Goal: Information Seeking & Learning: Learn about a topic

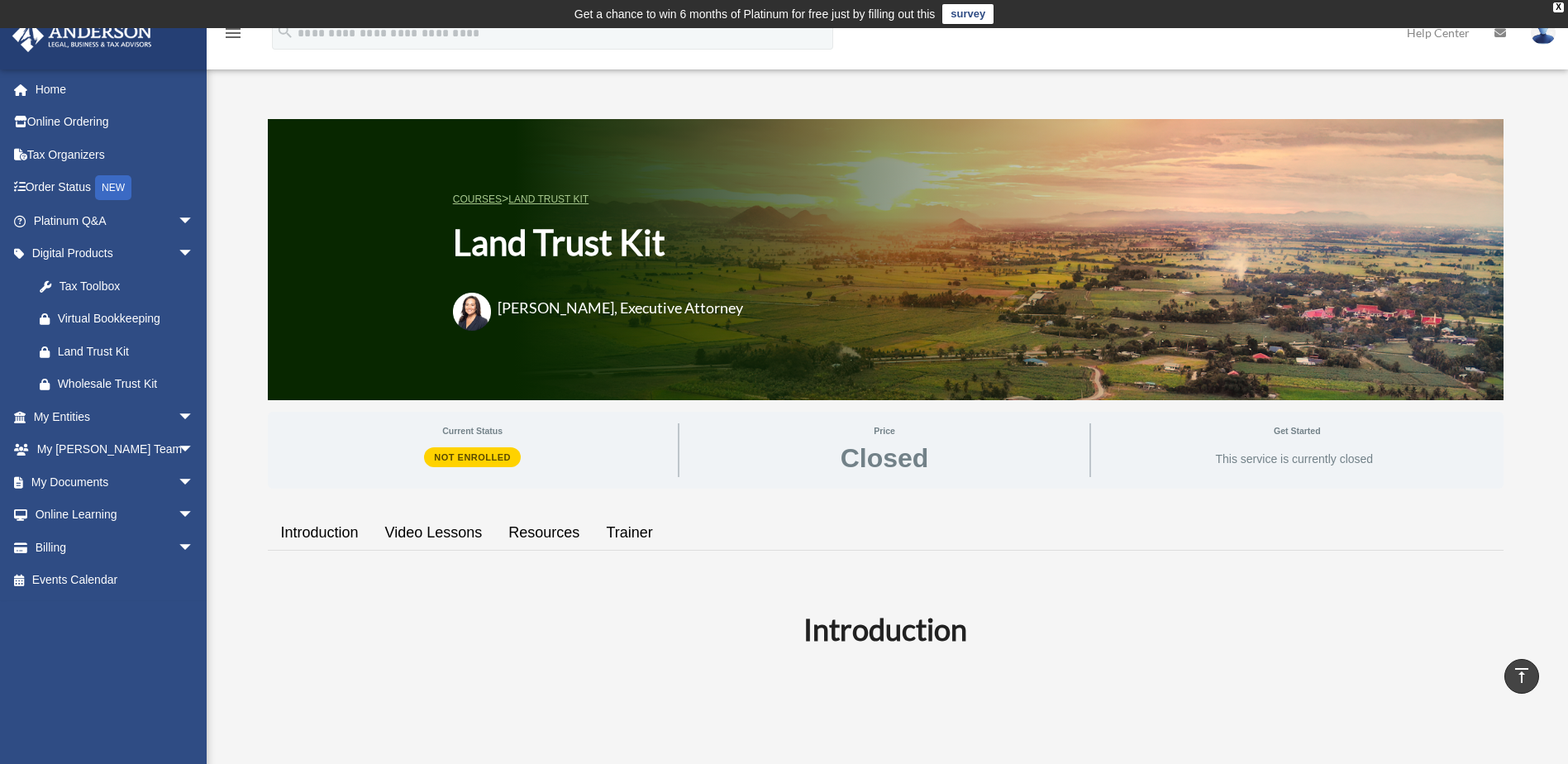
scroll to position [579, 0]
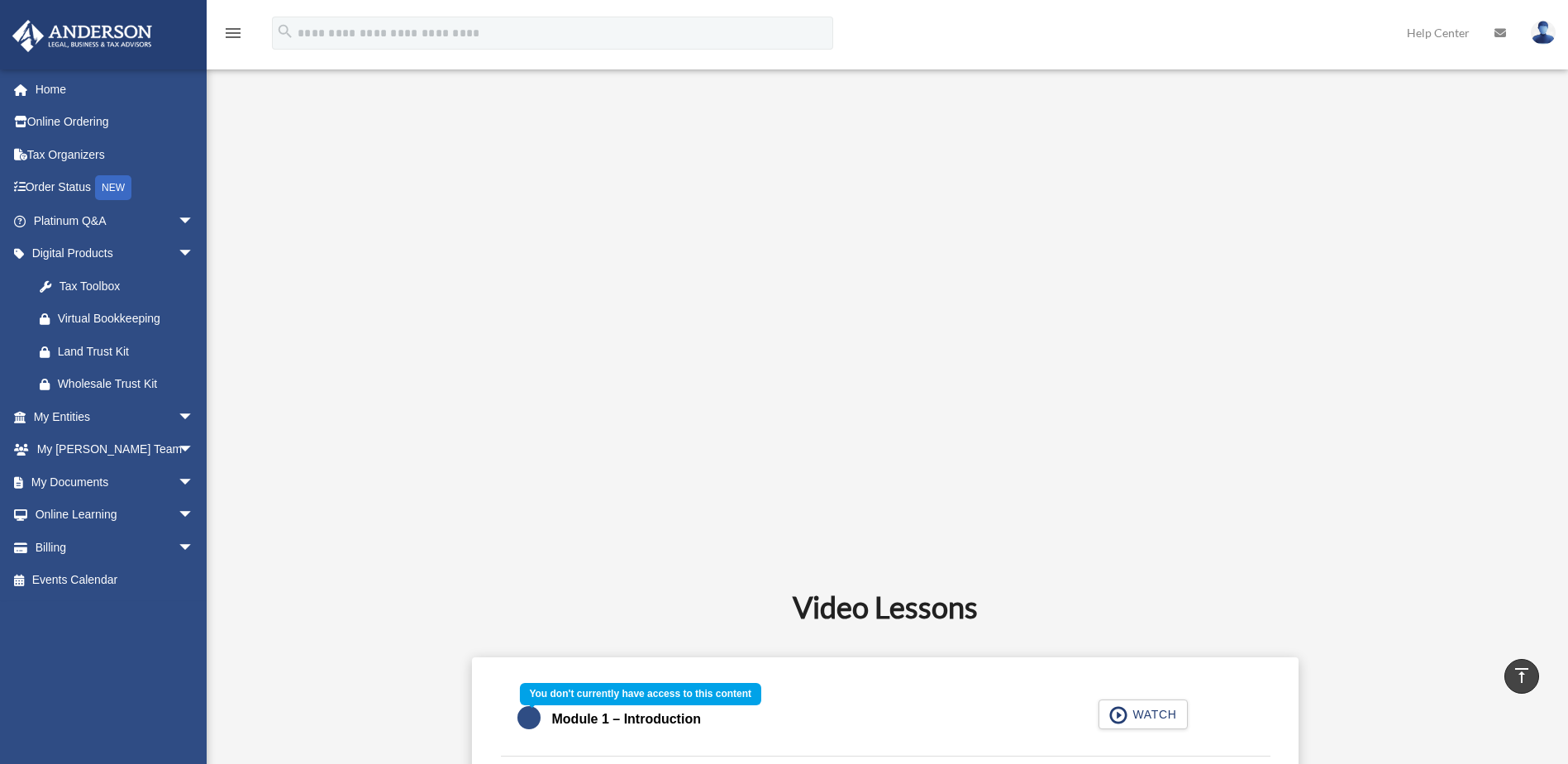
click at [1137, 712] on div "Module 1 – Introduction WATCH" at bounding box center [885, 720] width 810 height 74
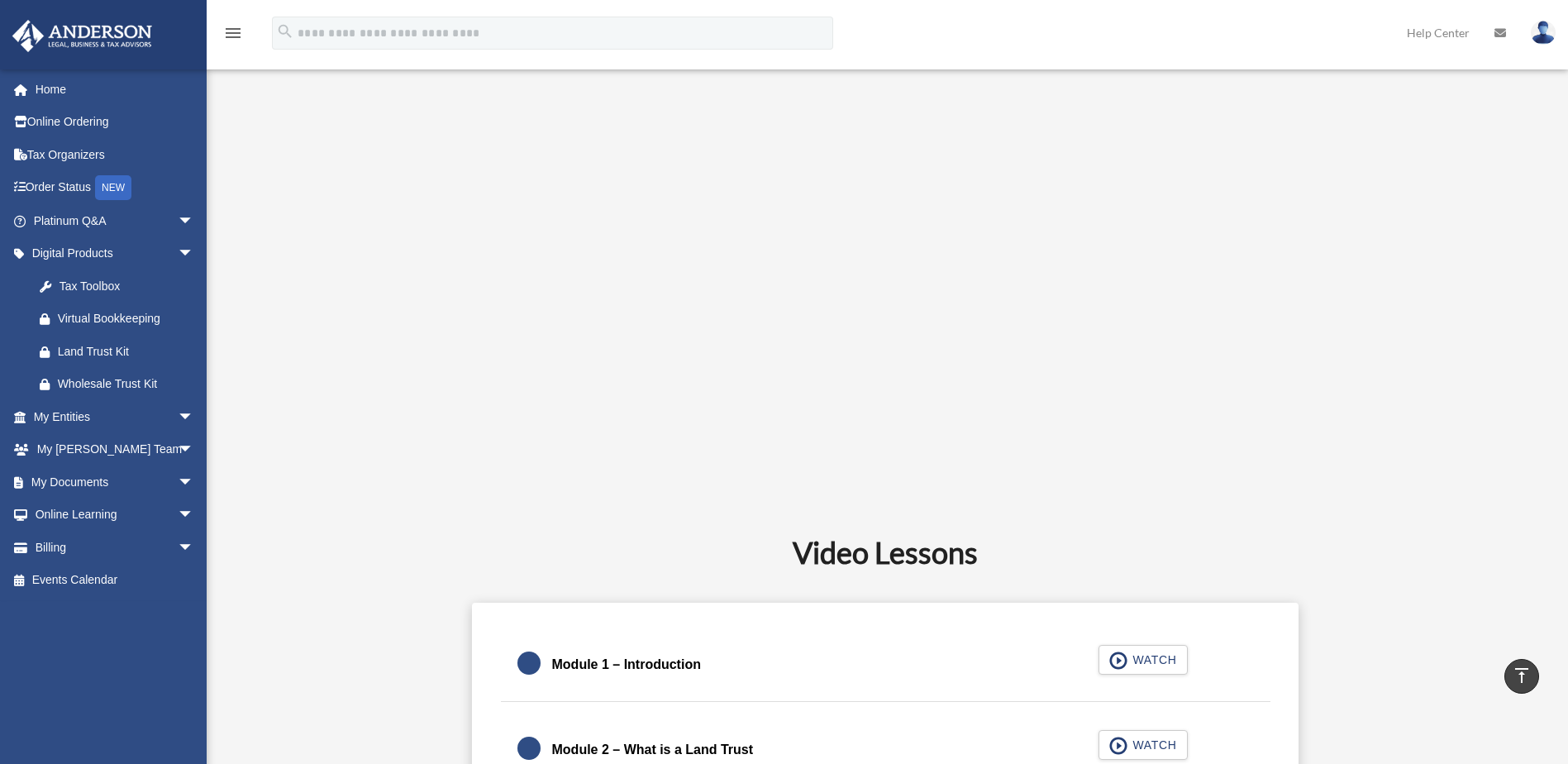
scroll to position [744, 0]
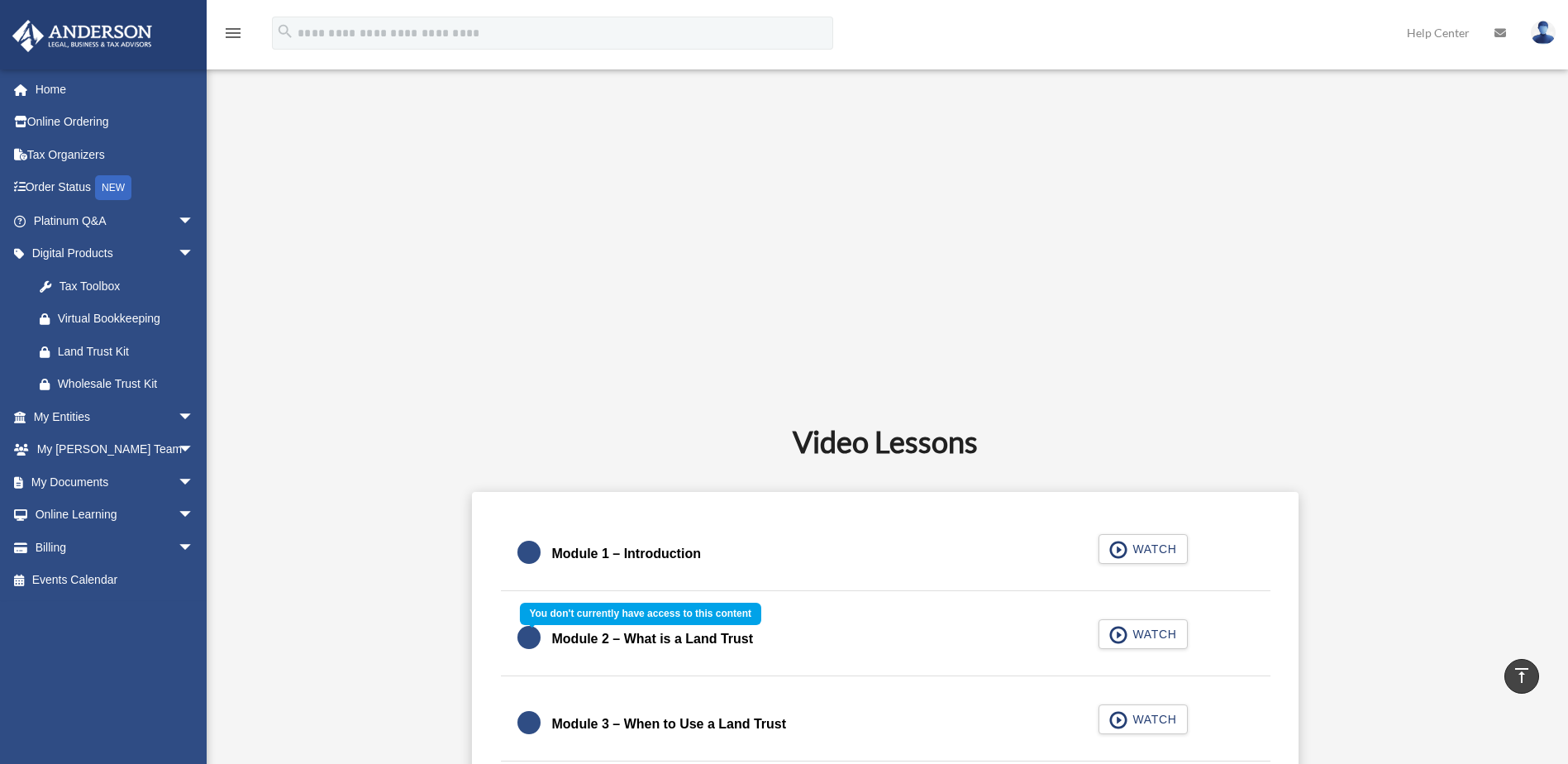
click at [1155, 635] on div "Module 2 – What is a Land Trust WATCH" at bounding box center [885, 640] width 810 height 74
click at [1156, 634] on div "Module 2 – What is a Land Trust WATCH" at bounding box center [885, 640] width 810 height 74
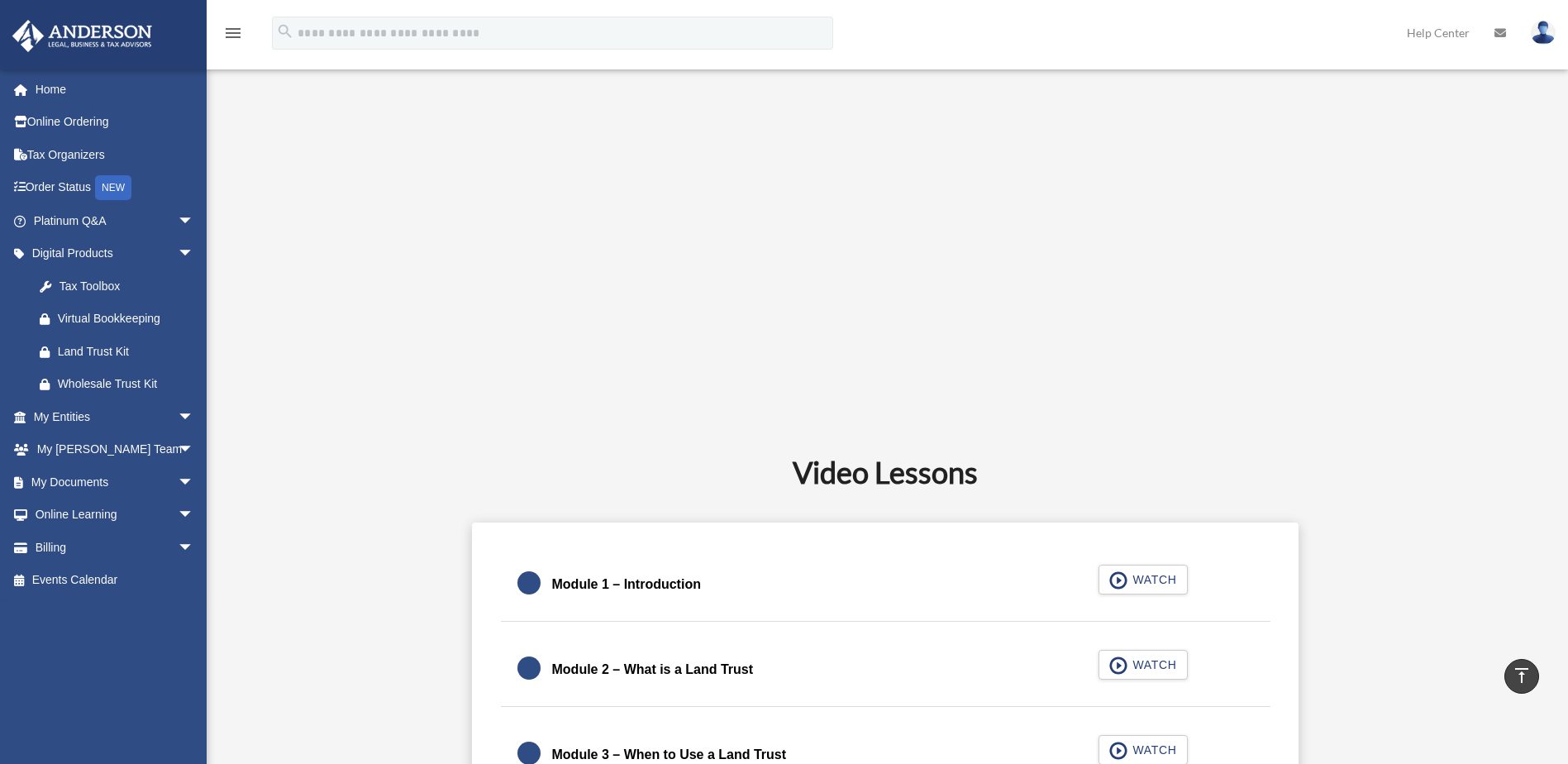
scroll to position [1075, 0]
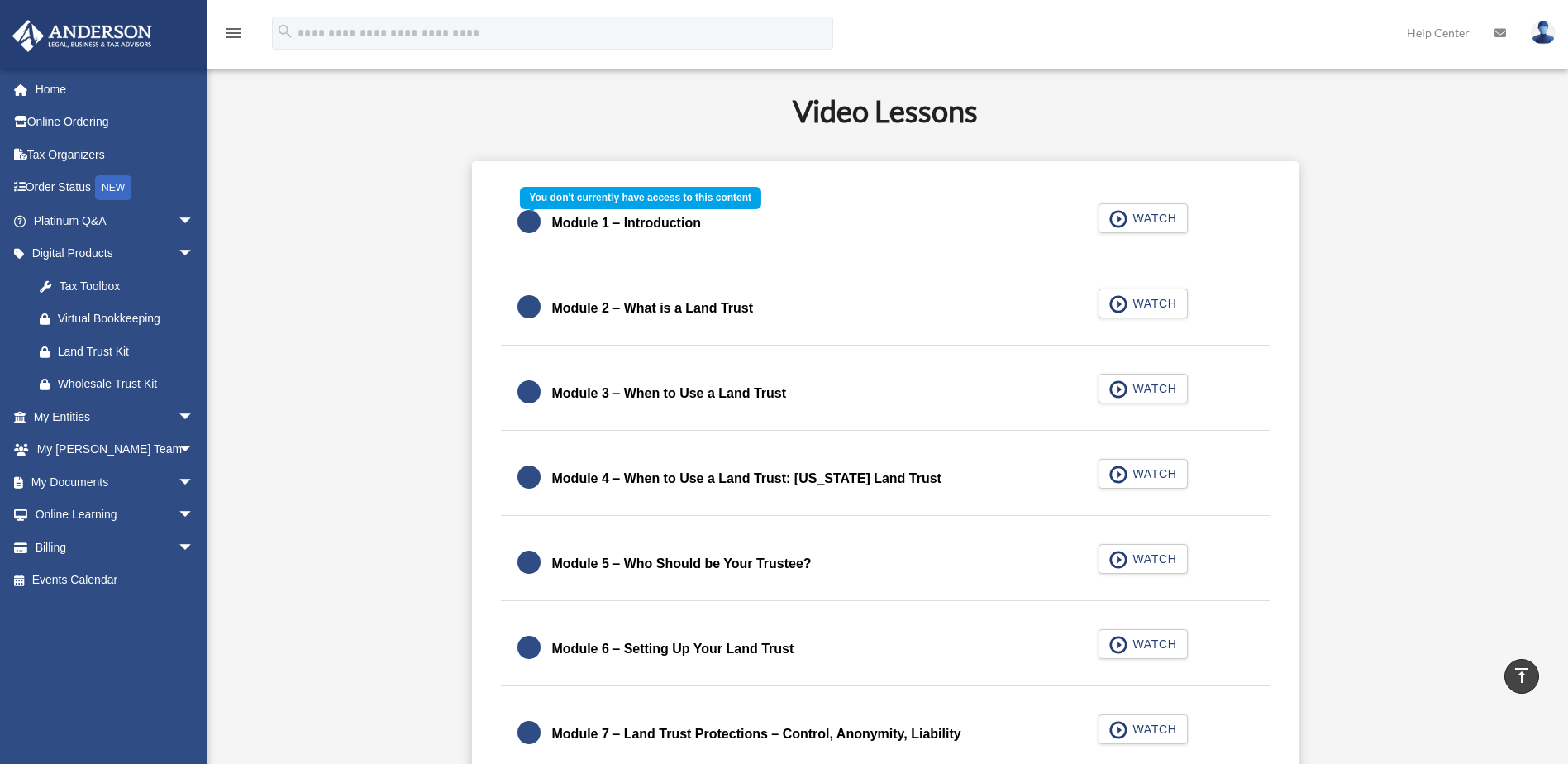
click at [1154, 208] on div "Module 1 – Introduction WATCH" at bounding box center [885, 224] width 810 height 74
click at [1148, 220] on div "Module 1 – Introduction WATCH" at bounding box center [885, 224] width 810 height 74
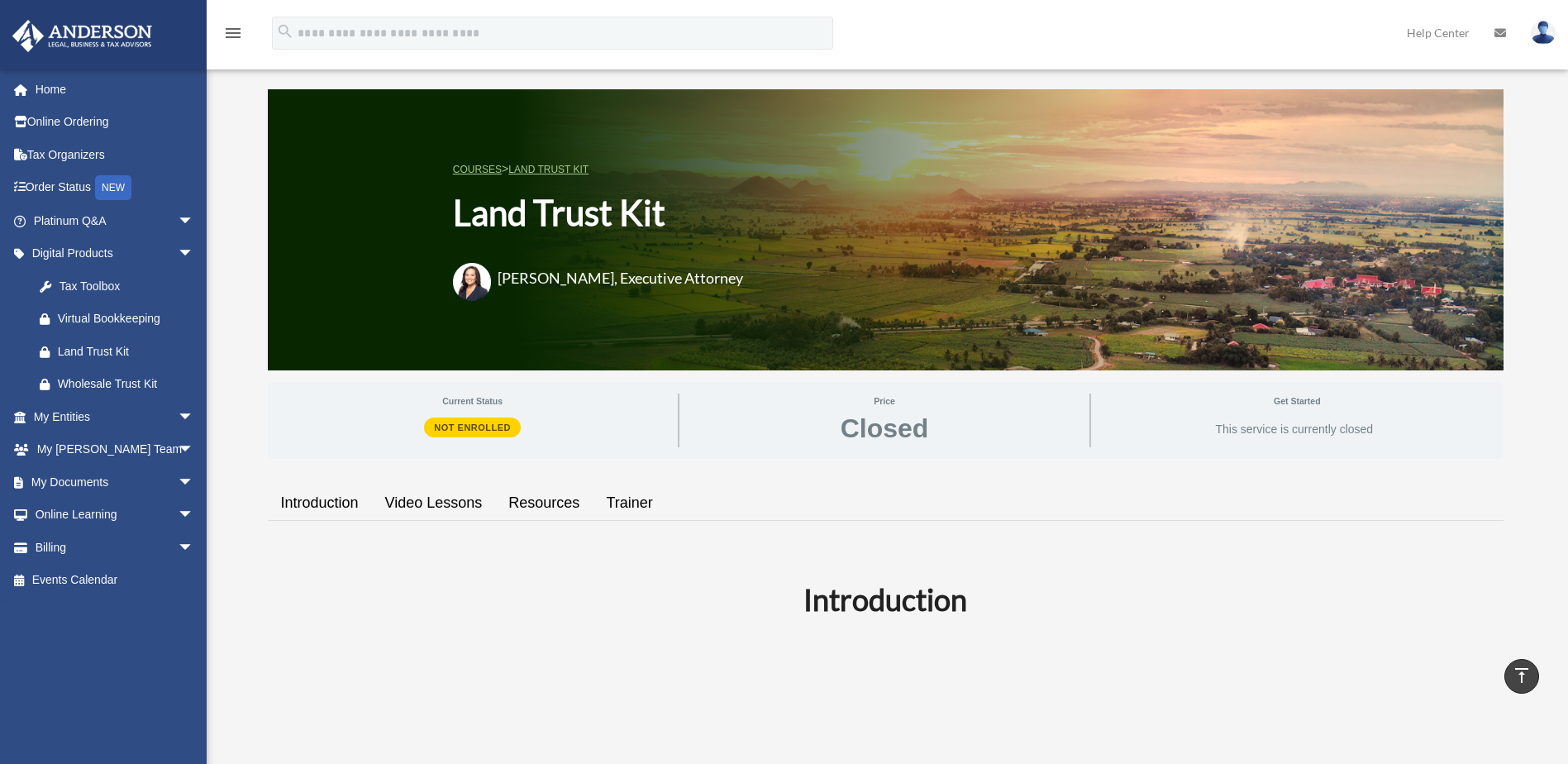
scroll to position [0, 0]
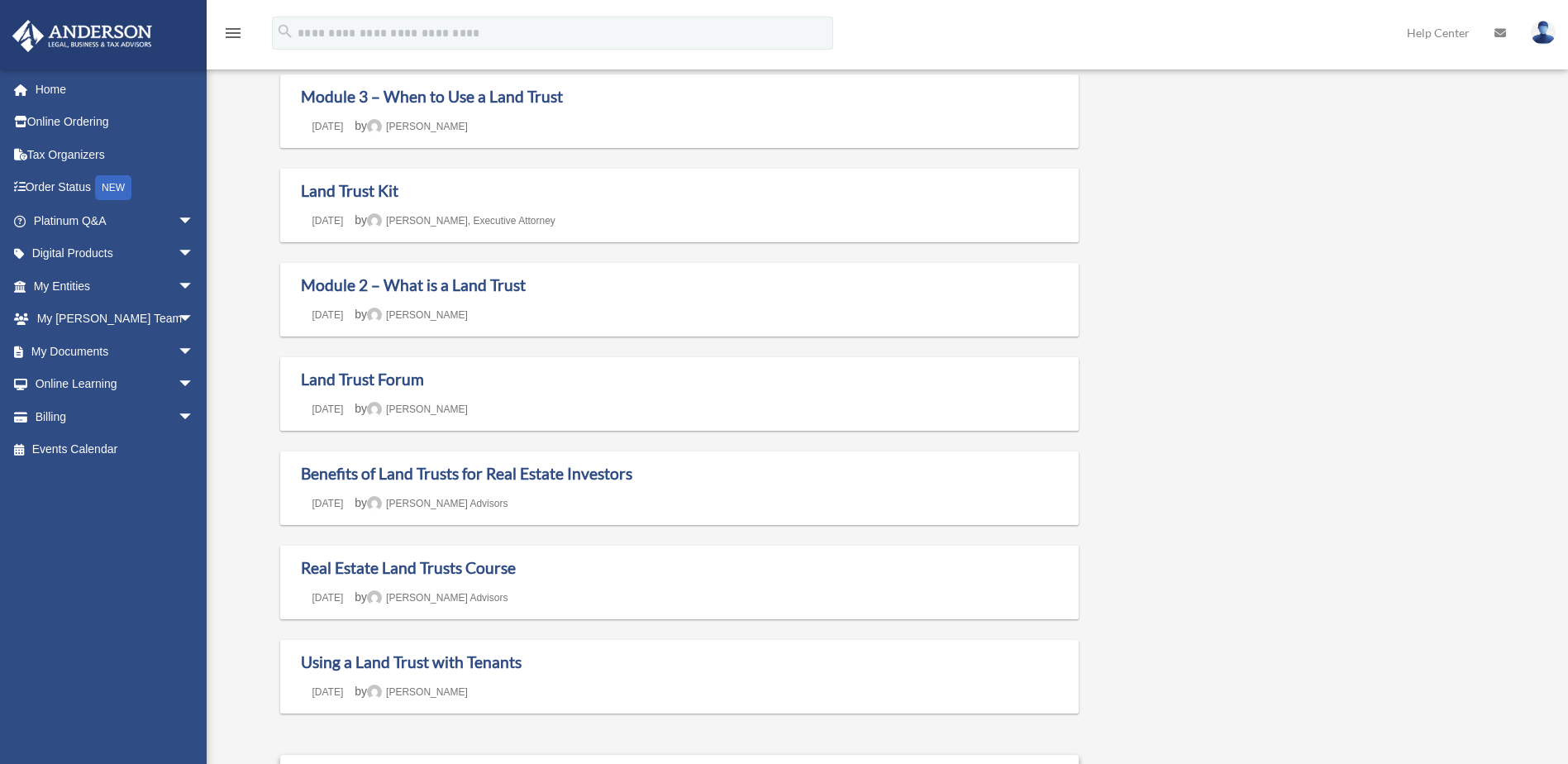
scroll to position [992, 0]
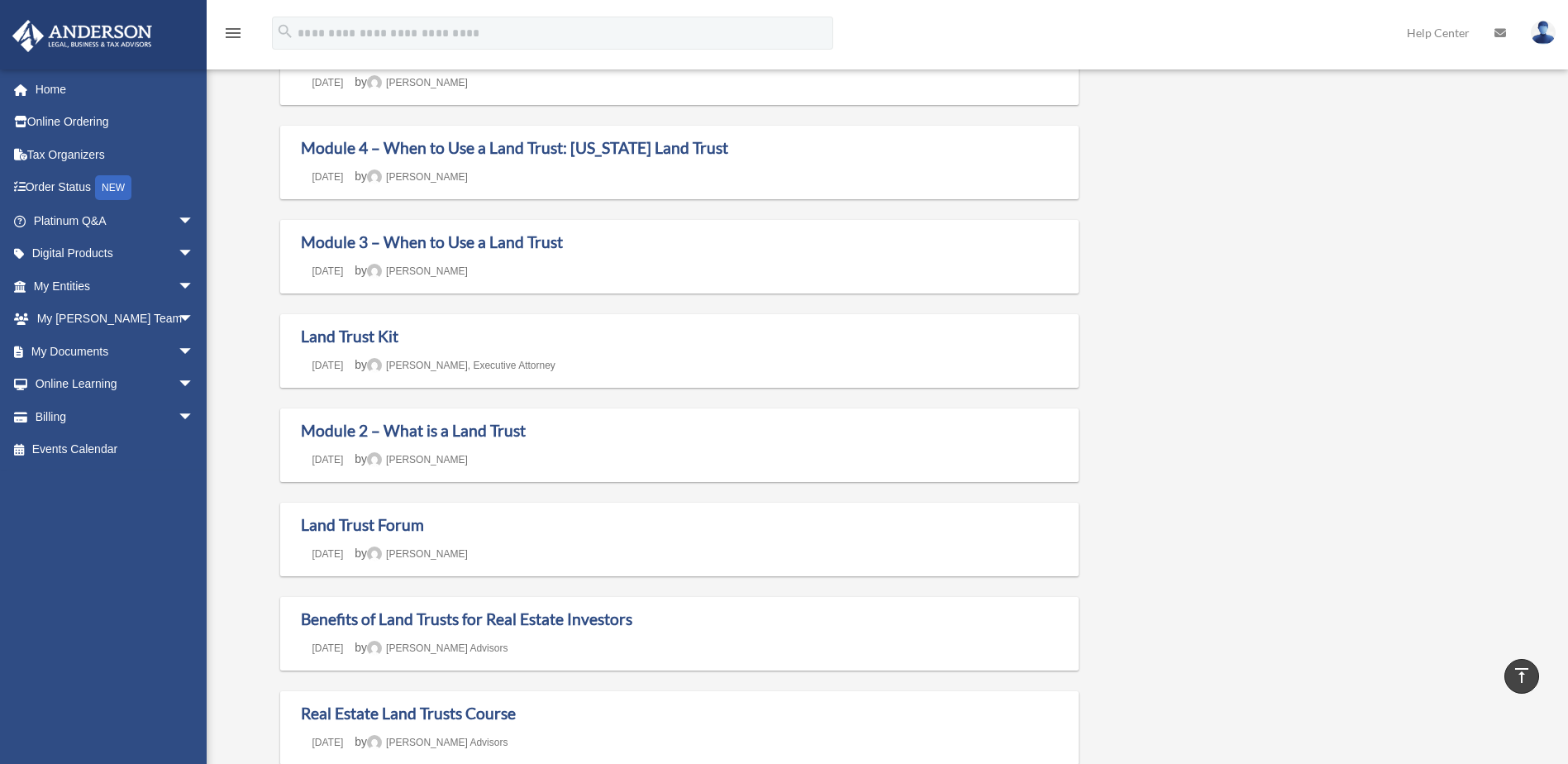
scroll to position [909, 0]
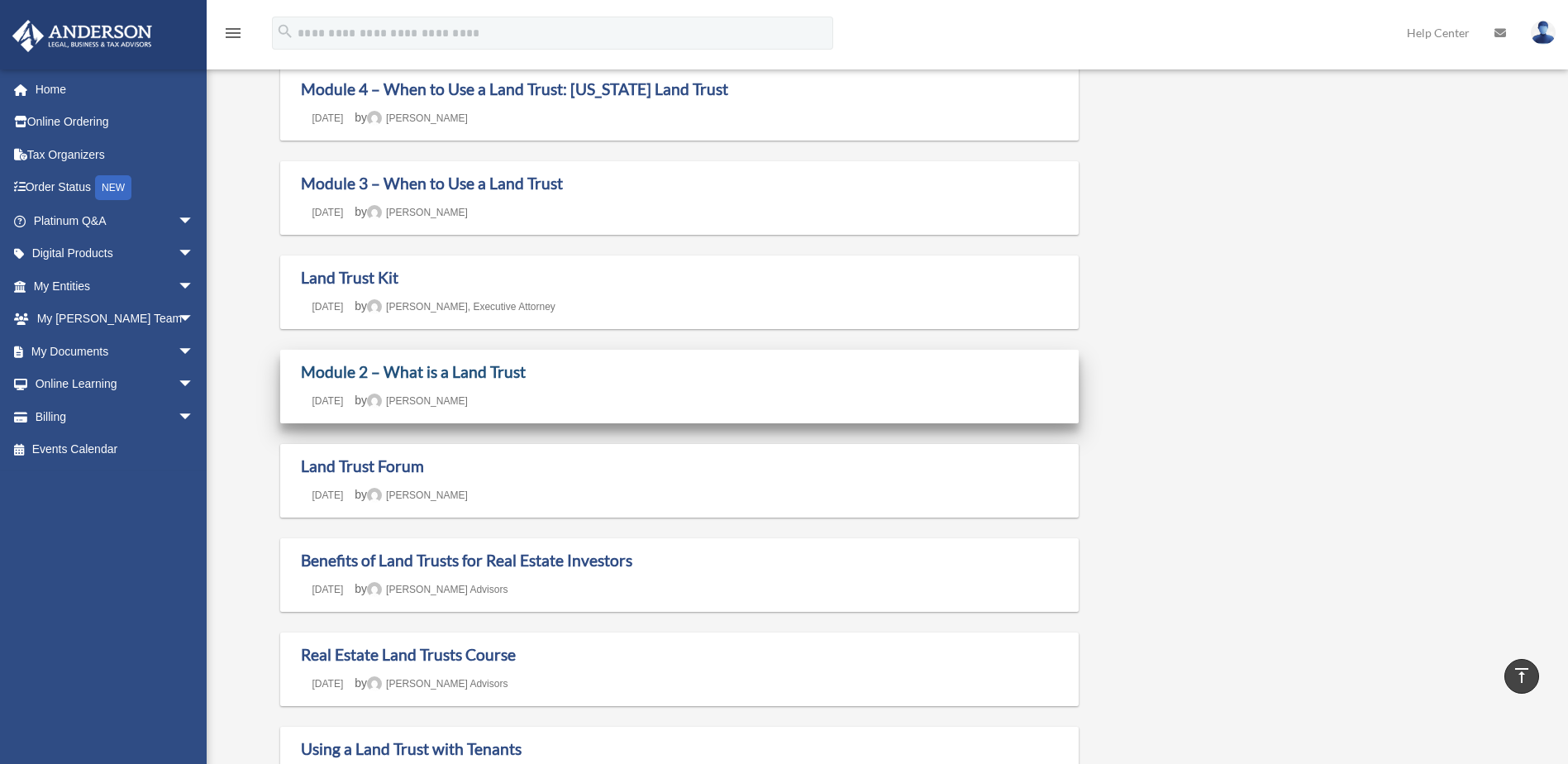
click at [455, 374] on link "Module 2 – What is a Land Trust" at bounding box center [413, 371] width 225 height 19
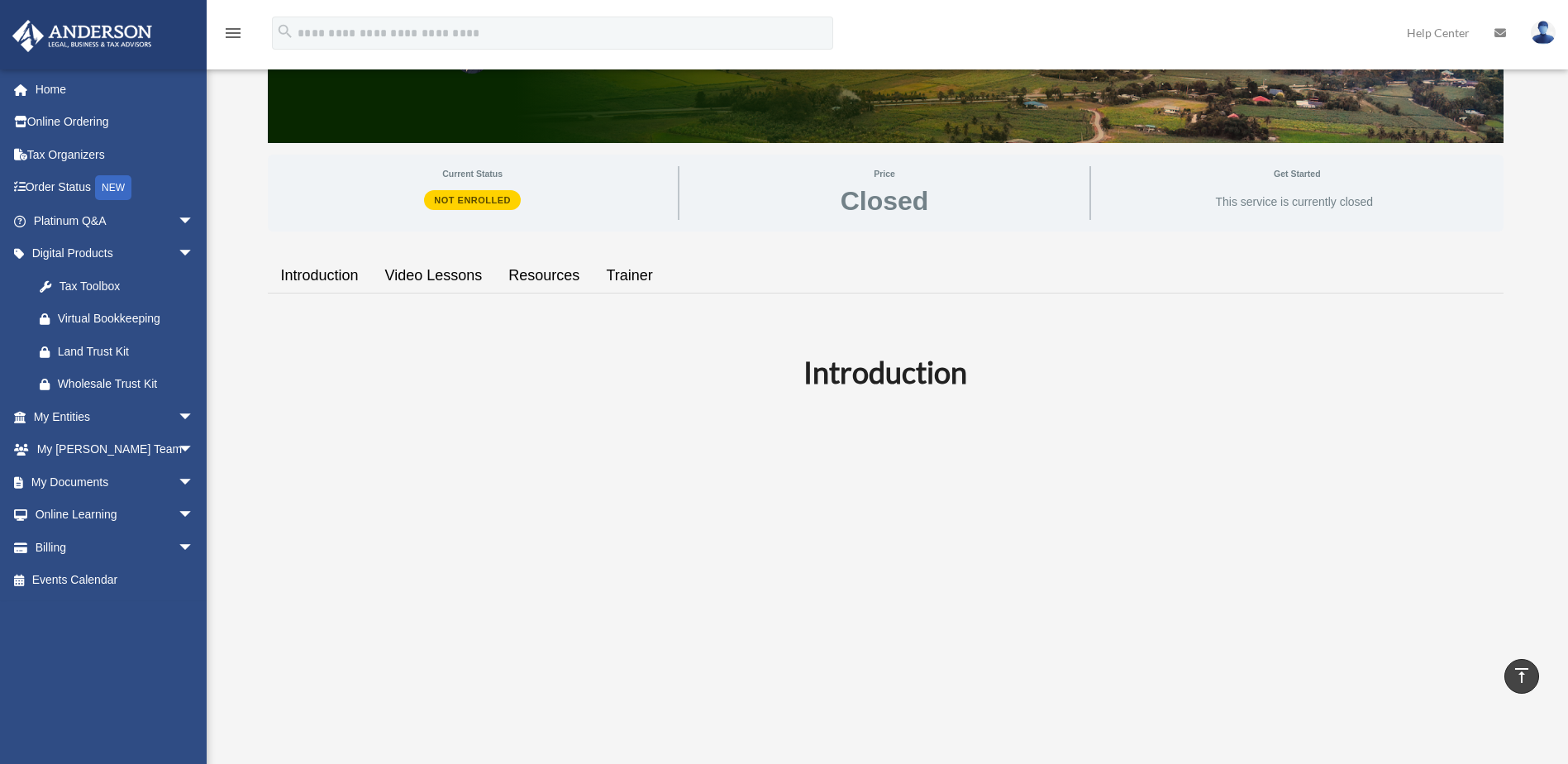
scroll to position [166, 0]
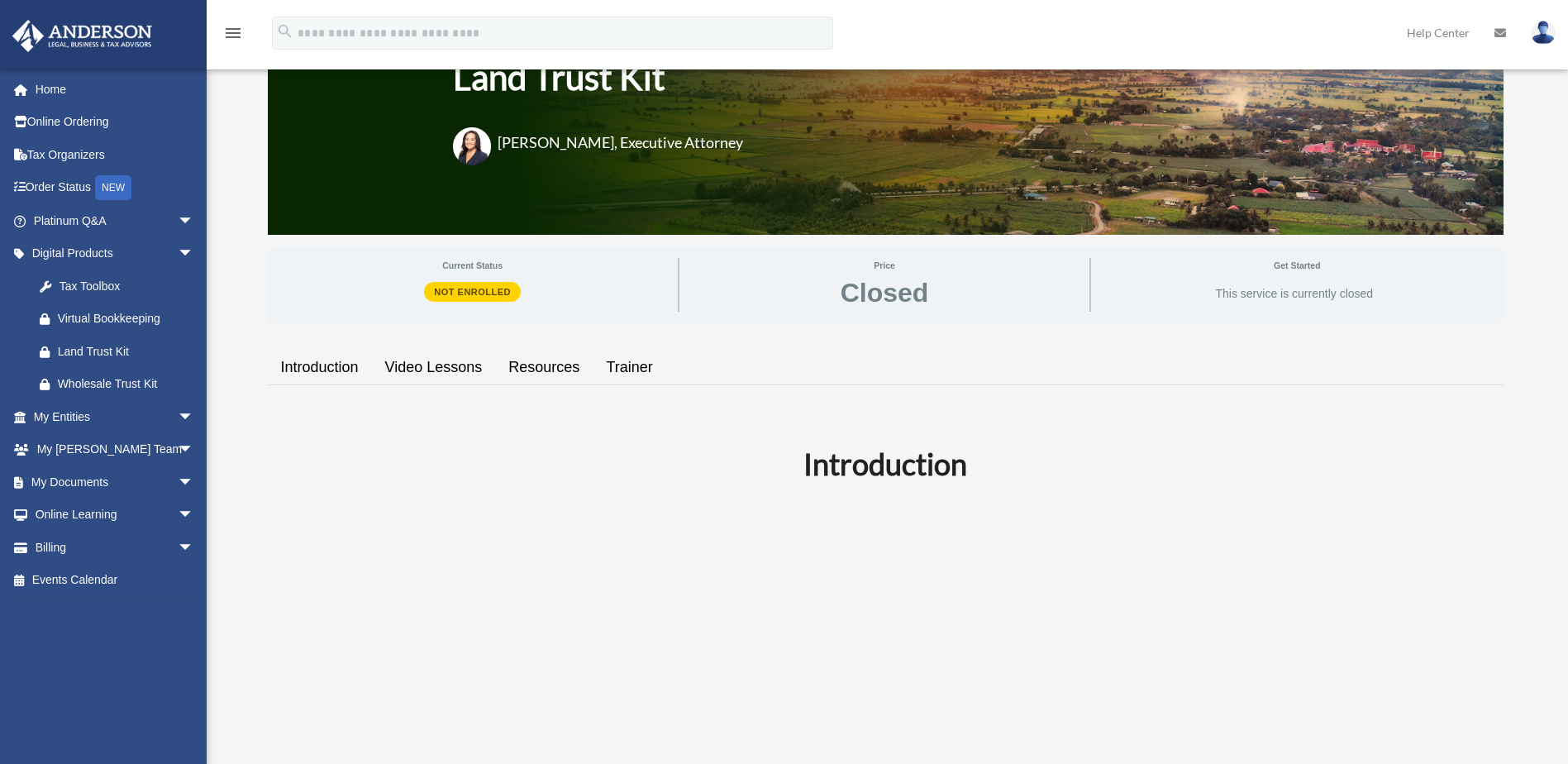
click at [894, 297] on span "Closed" at bounding box center [884, 293] width 88 height 27
click at [894, 297] on span "Closed" at bounding box center [884, 293] width 88 height 27
click at [1286, 293] on span "This service is currently closed" at bounding box center [1295, 295] width 158 height 15
click at [1286, 293] on span "This service is currently closed" at bounding box center [1295, 295] width 158 height 15
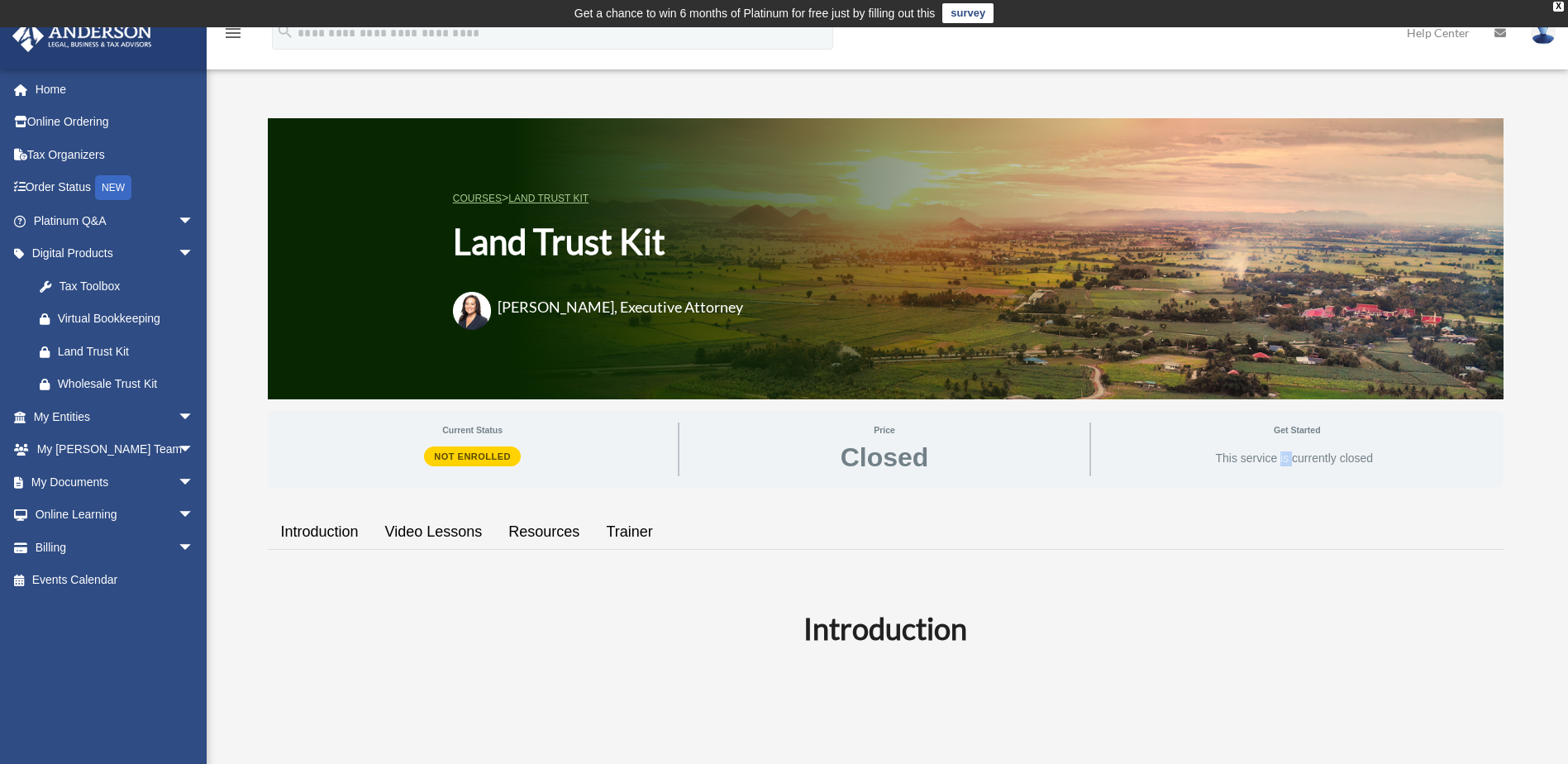
scroll to position [0, 0]
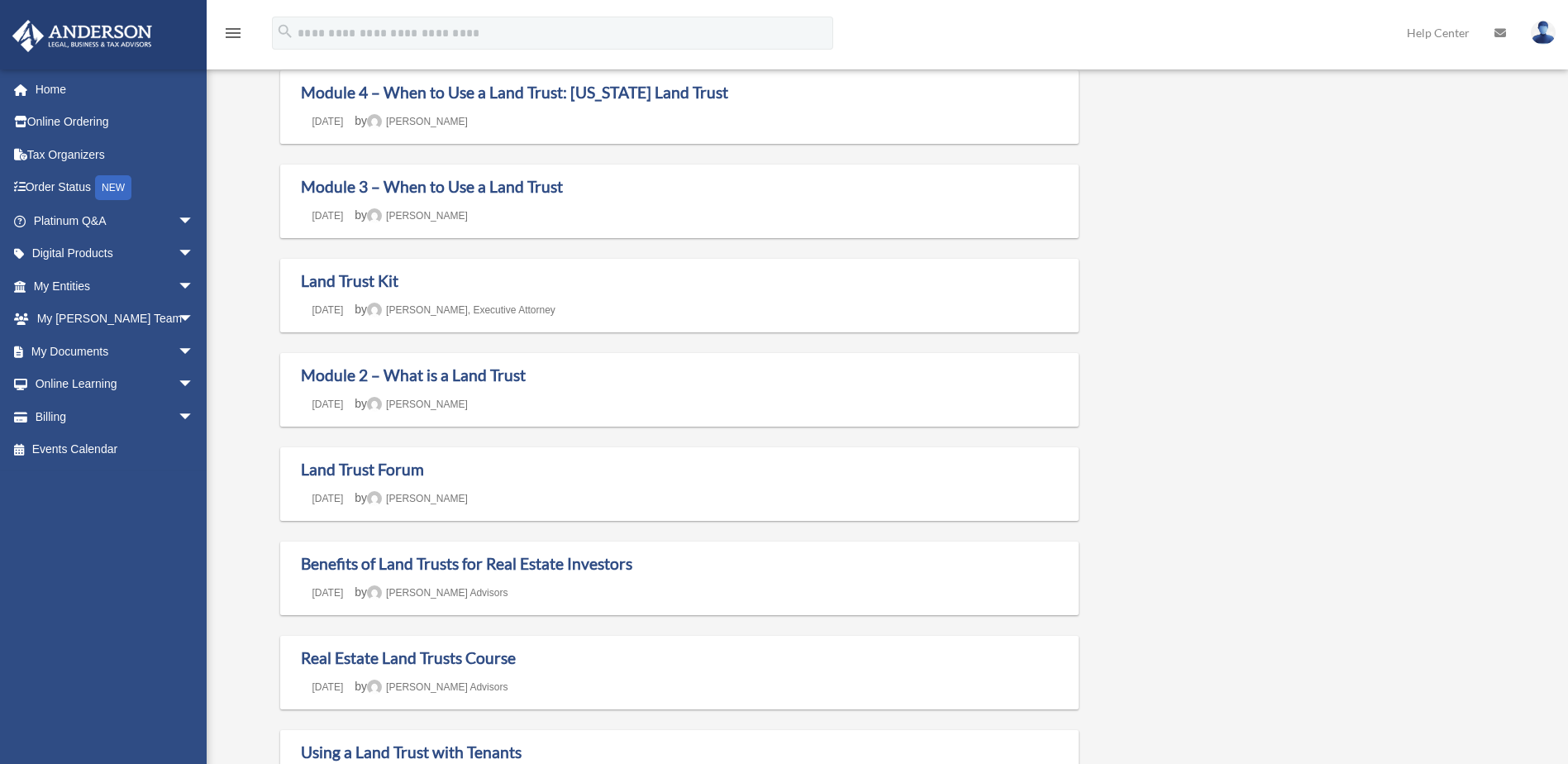
scroll to position [909, 0]
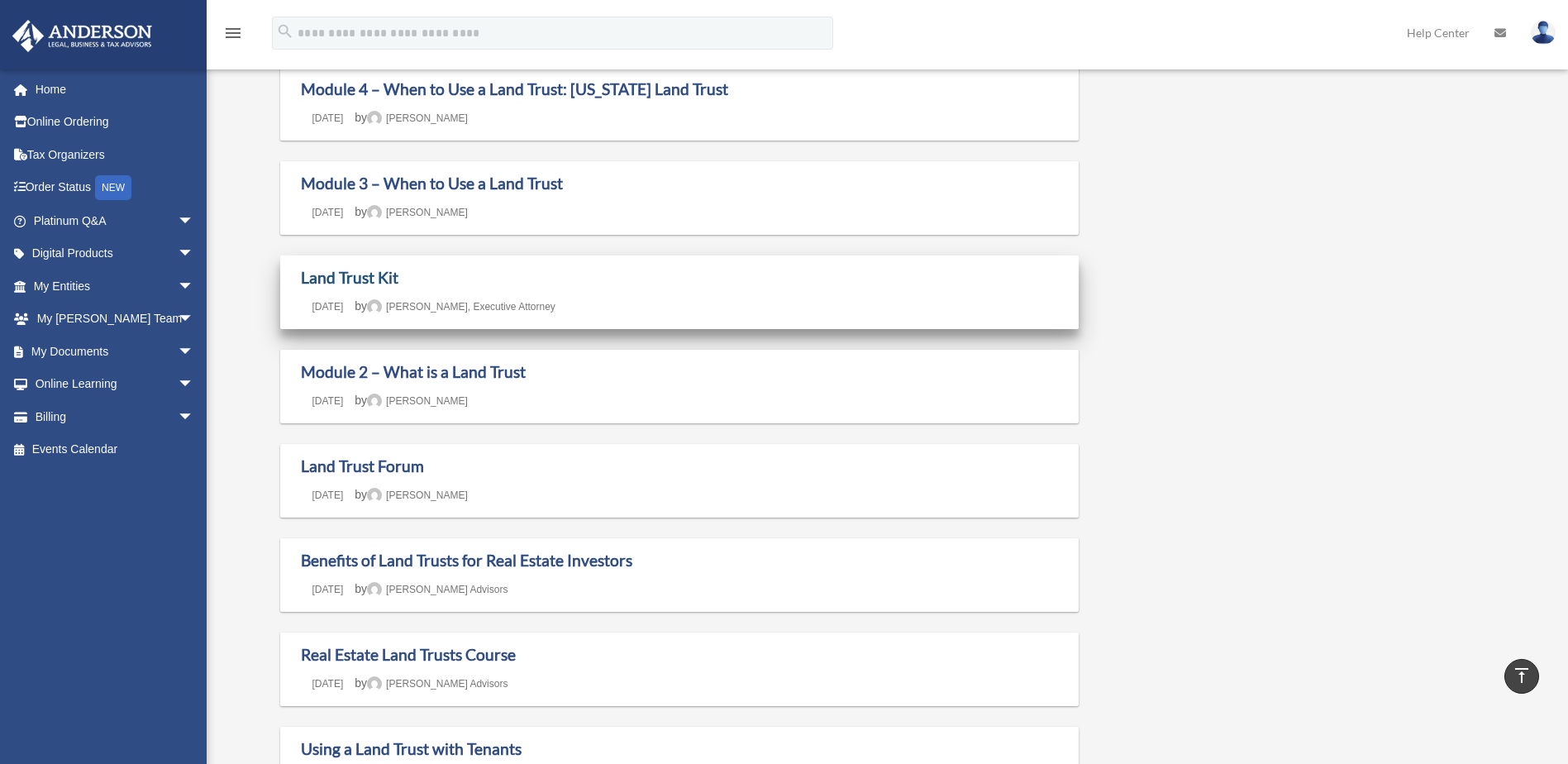
click at [366, 272] on link "Land Trust Kit" at bounding box center [350, 277] width 98 height 19
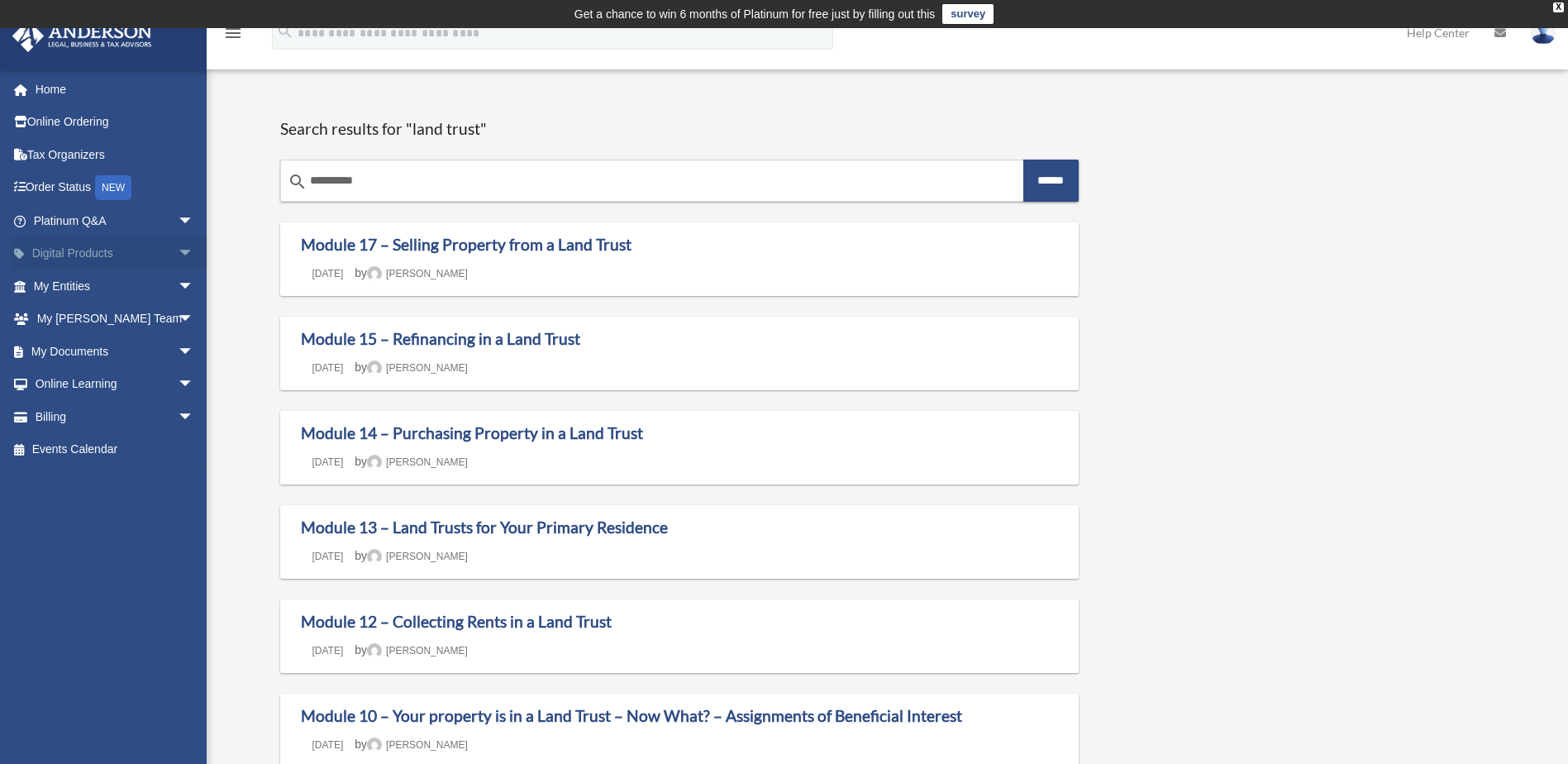
click at [156, 250] on link "Digital Products arrow_drop_down" at bounding box center [115, 254] width 207 height 33
click at [178, 250] on span "arrow_drop_down" at bounding box center [194, 254] width 33 height 34
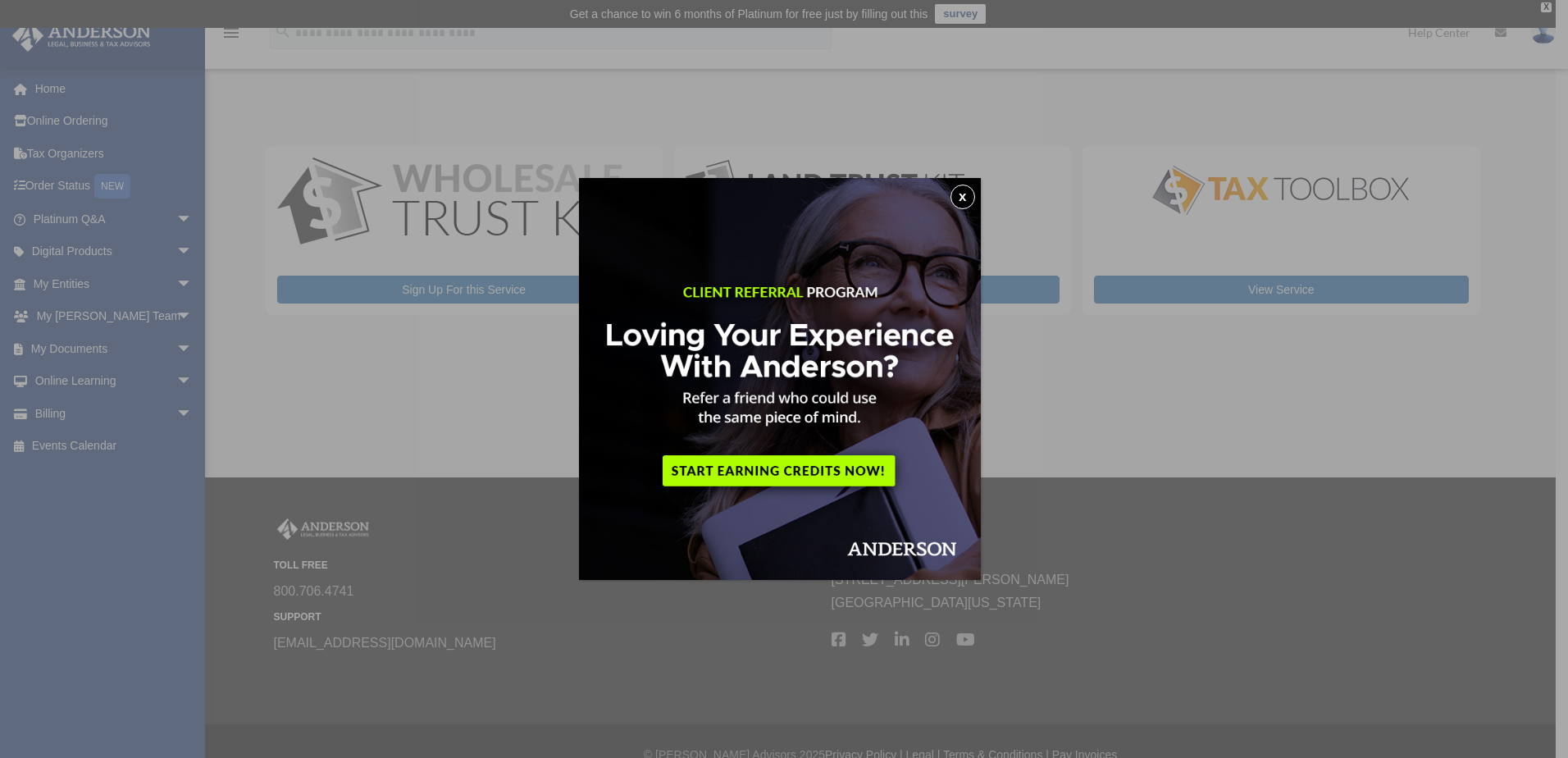
click at [171, 248] on div "x" at bounding box center [784, 379] width 1568 height 758
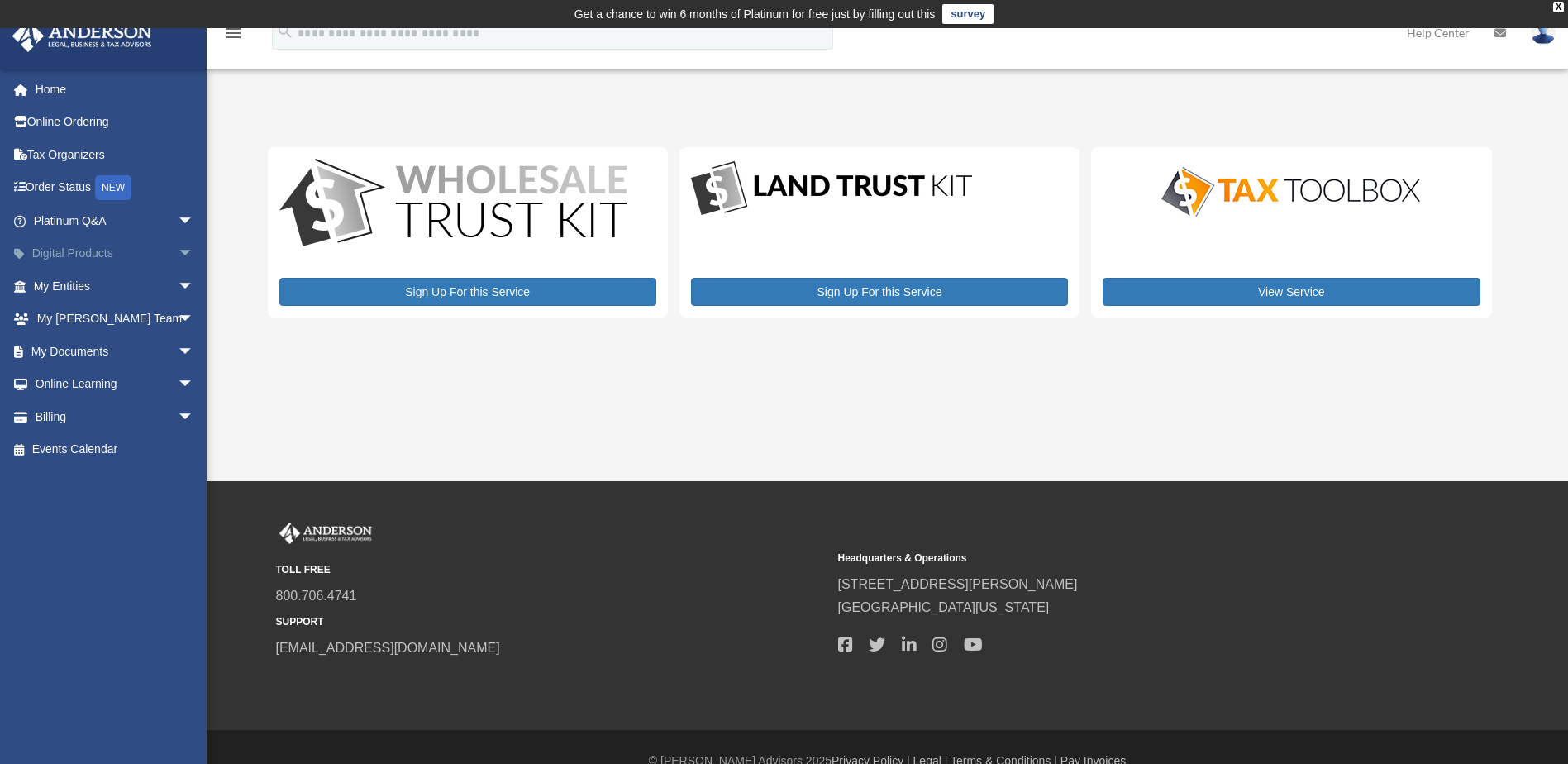
drag, startPoint x: 0, startPoint y: 0, endPoint x: 172, endPoint y: 249, distance: 302.6
click at [178, 249] on span "arrow_drop_down" at bounding box center [194, 254] width 33 height 34
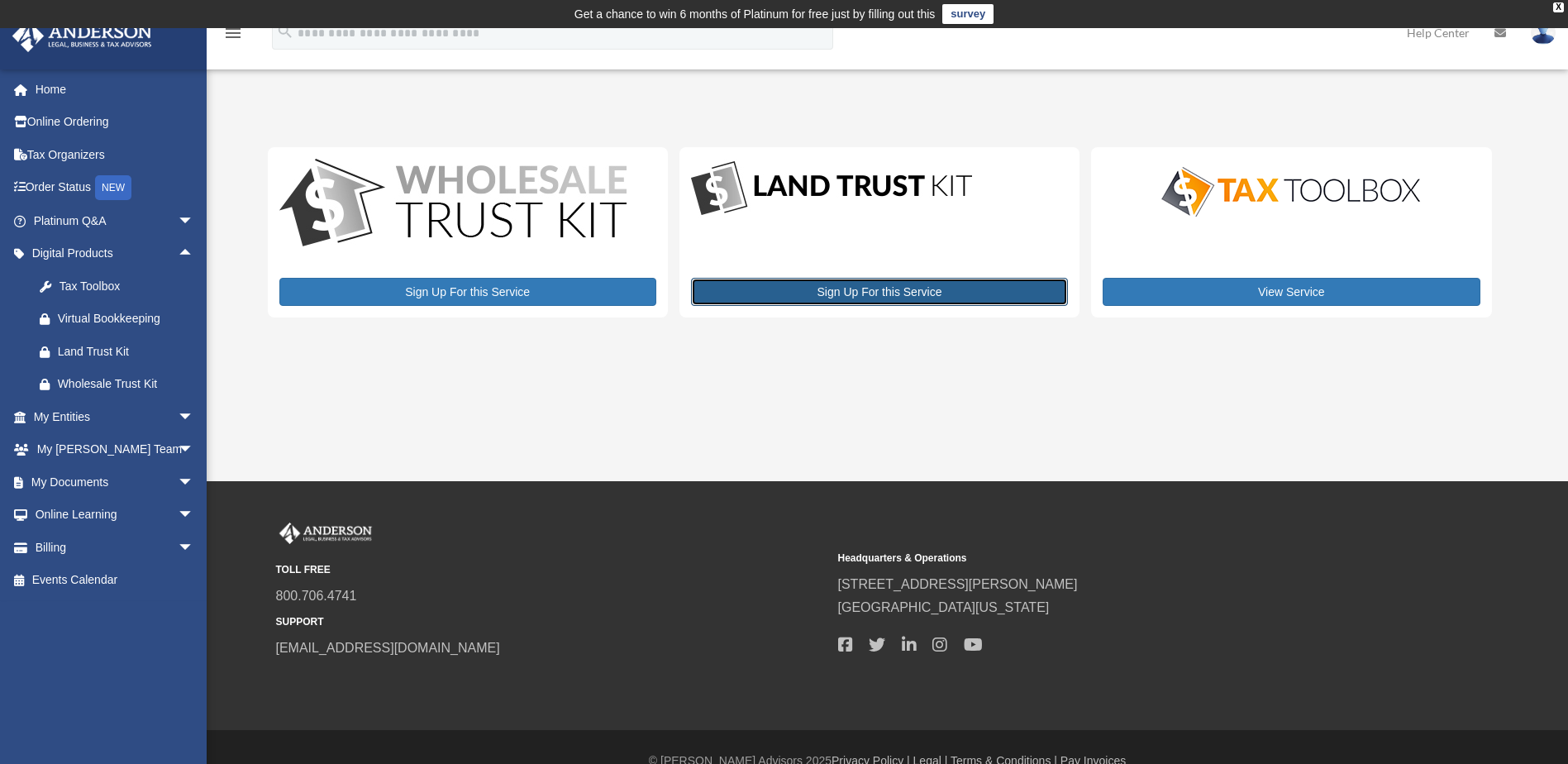
click at [806, 295] on link "Sign Up For this Service" at bounding box center [880, 292] width 377 height 29
